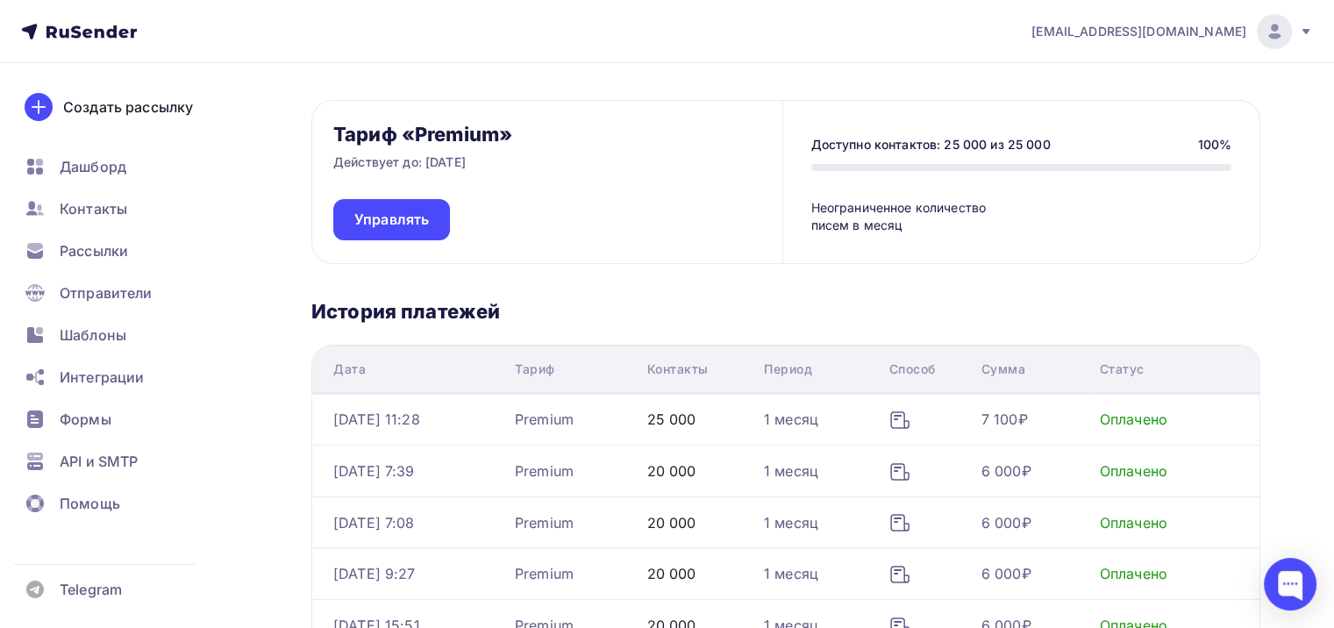
scroll to position [88, 0]
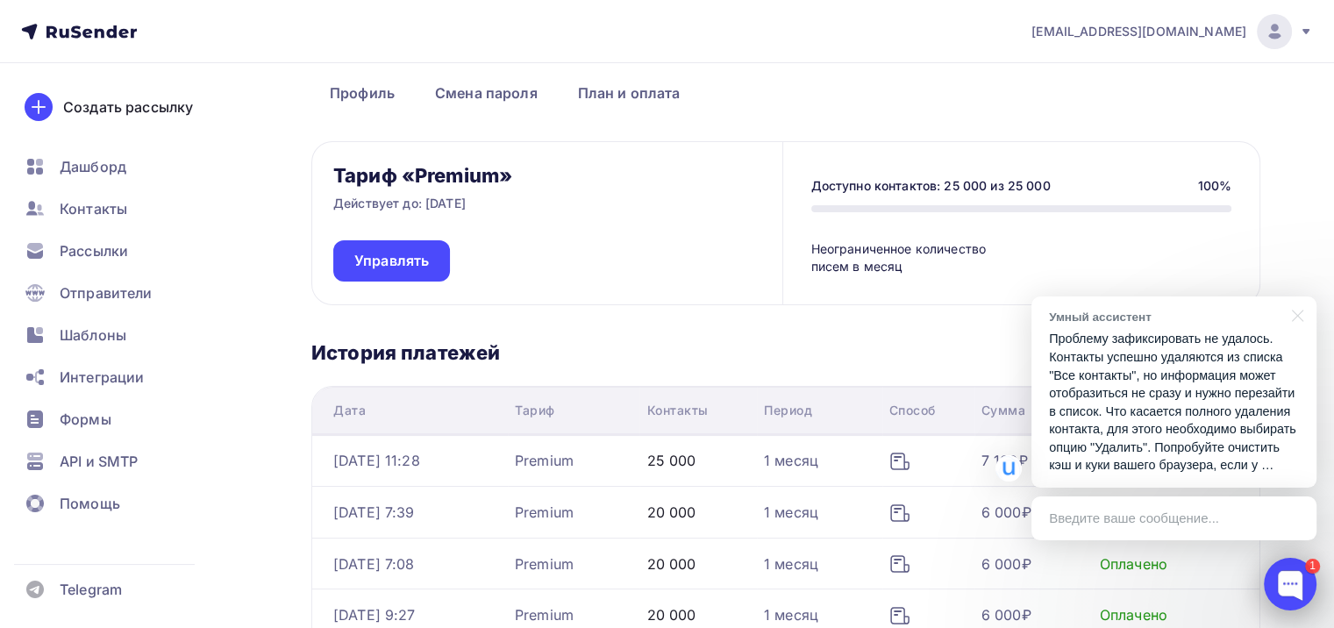
click at [1285, 583] on div at bounding box center [1290, 584] width 53 height 53
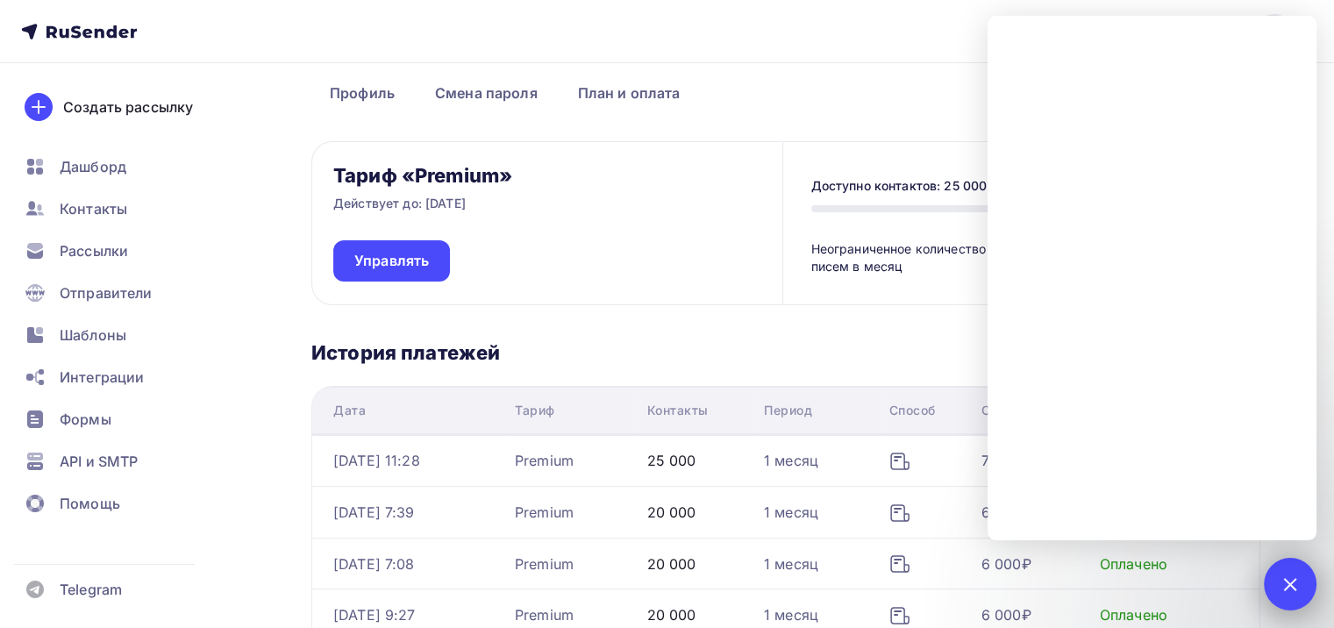
click at [1305, 569] on div "1" at bounding box center [1290, 584] width 53 height 53
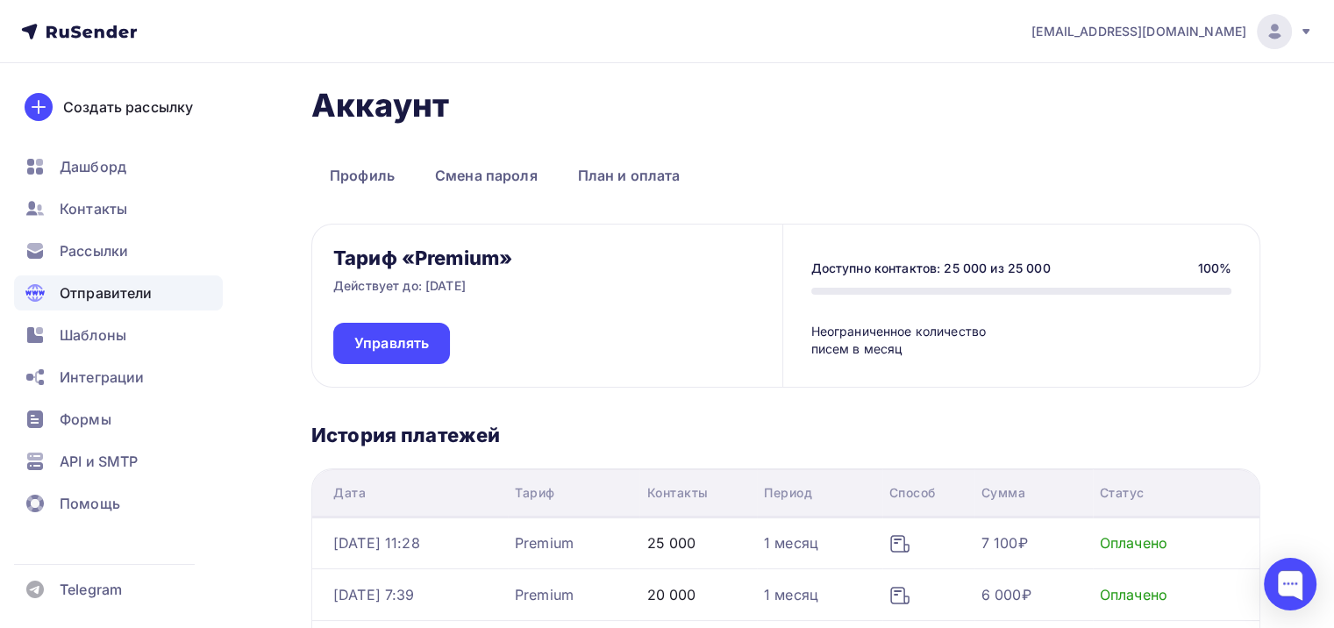
scroll to position [0, 0]
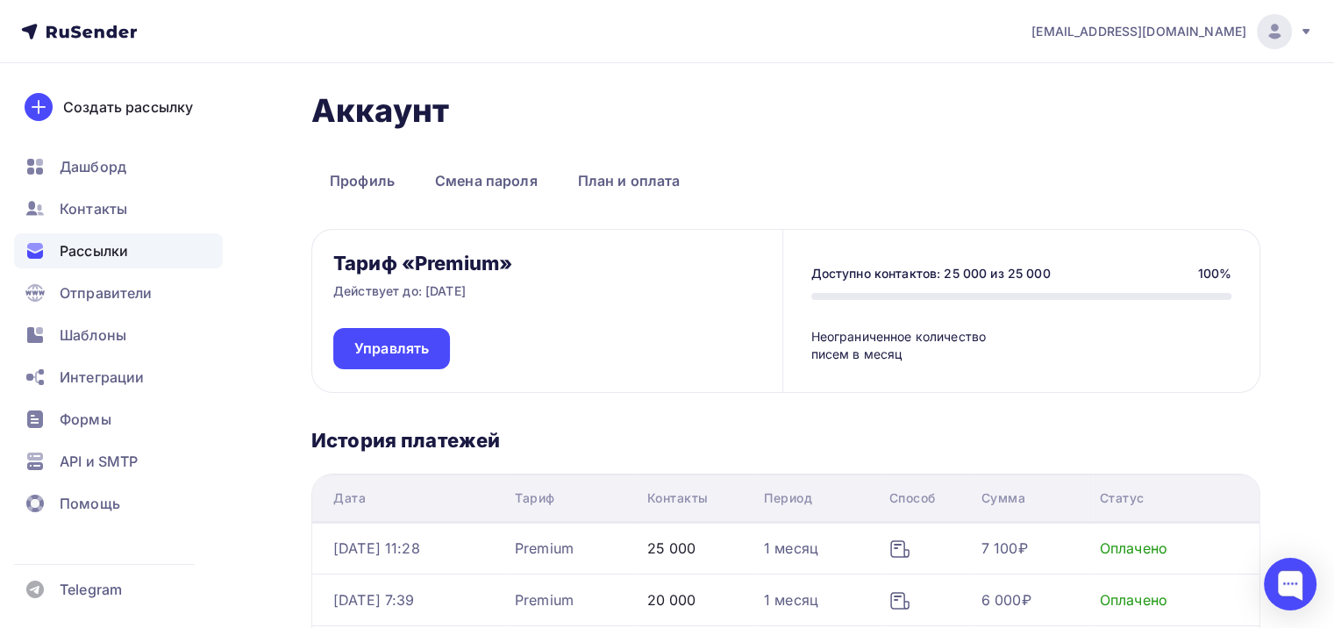
click at [137, 253] on div "Рассылки" at bounding box center [118, 250] width 209 height 35
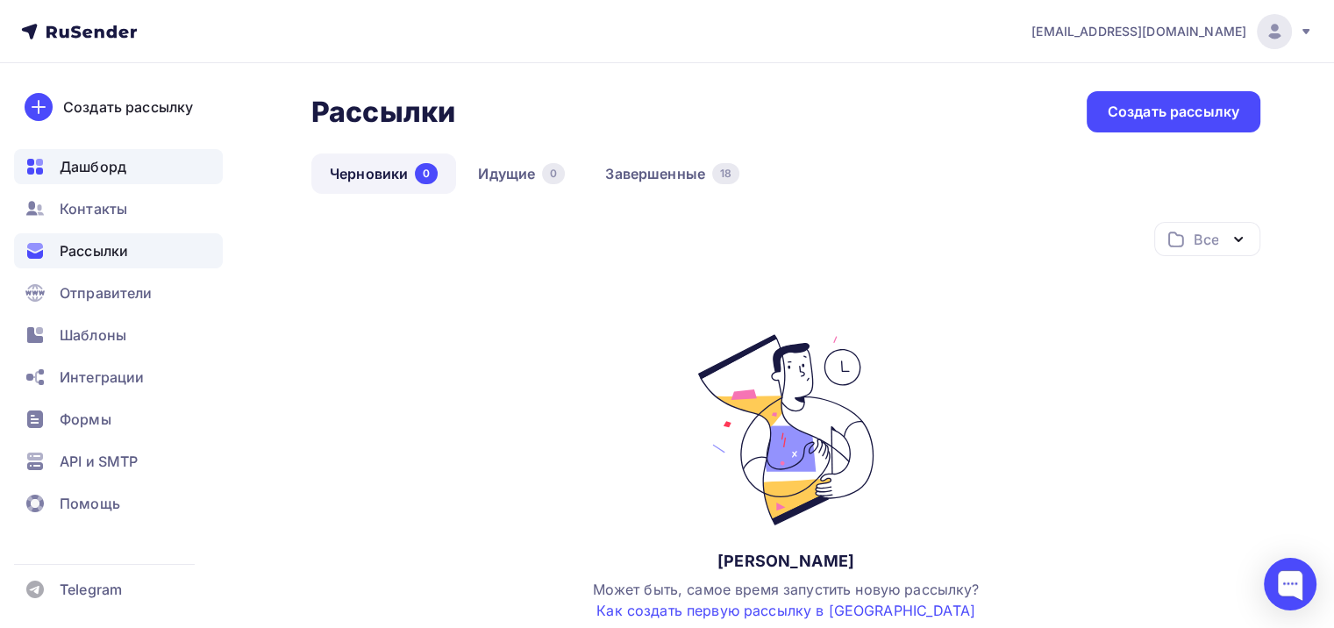
click at [135, 163] on div "Дашборд" at bounding box center [118, 166] width 209 height 35
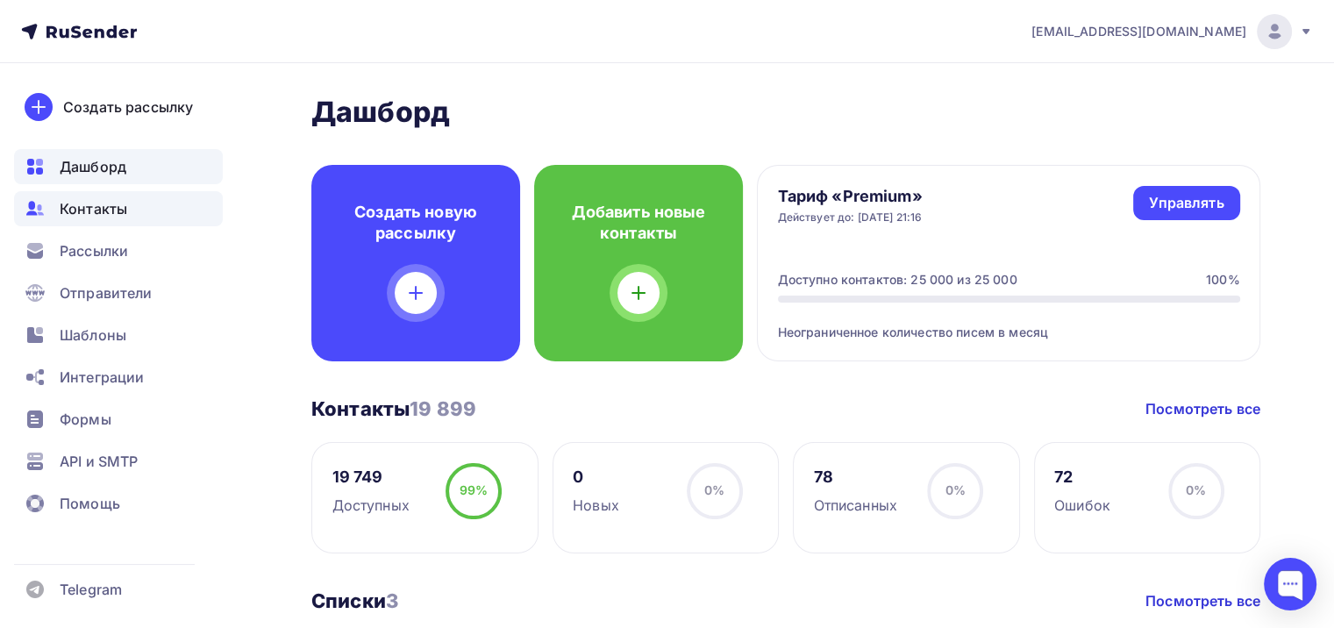
click at [124, 202] on span "Контакты" at bounding box center [94, 208] width 68 height 21
